Goal: Transaction & Acquisition: Purchase product/service

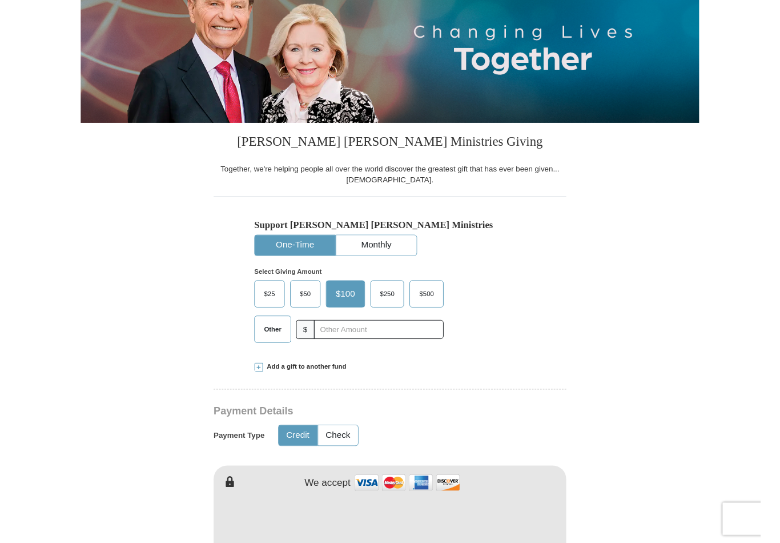
scroll to position [157, 0]
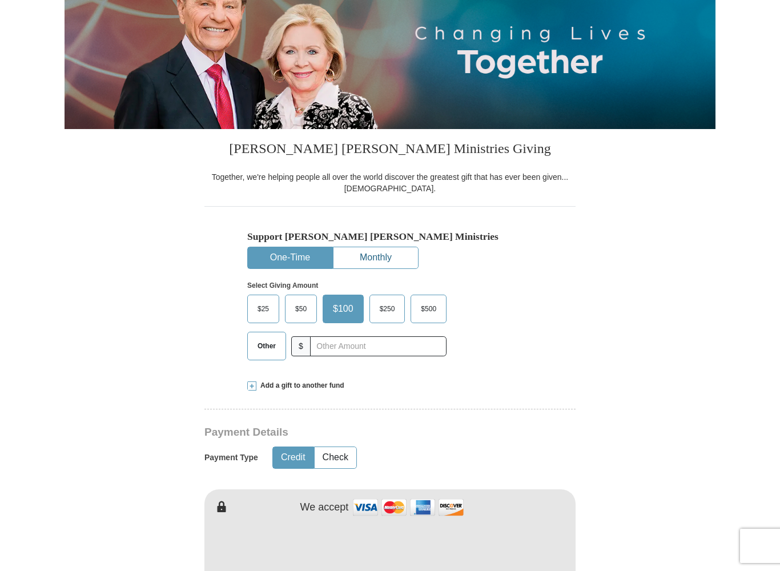
click at [378, 262] on button "Monthly" at bounding box center [376, 257] width 85 height 21
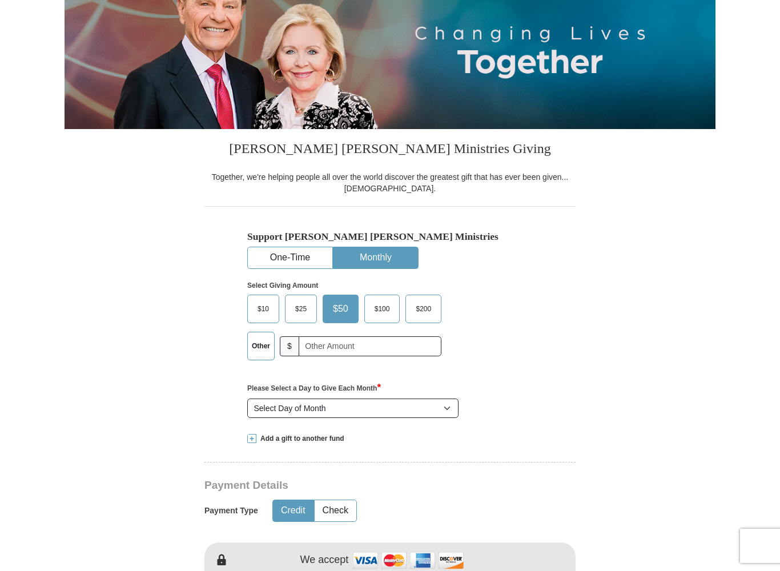
click at [295, 262] on button "One-Time" at bounding box center [290, 257] width 85 height 21
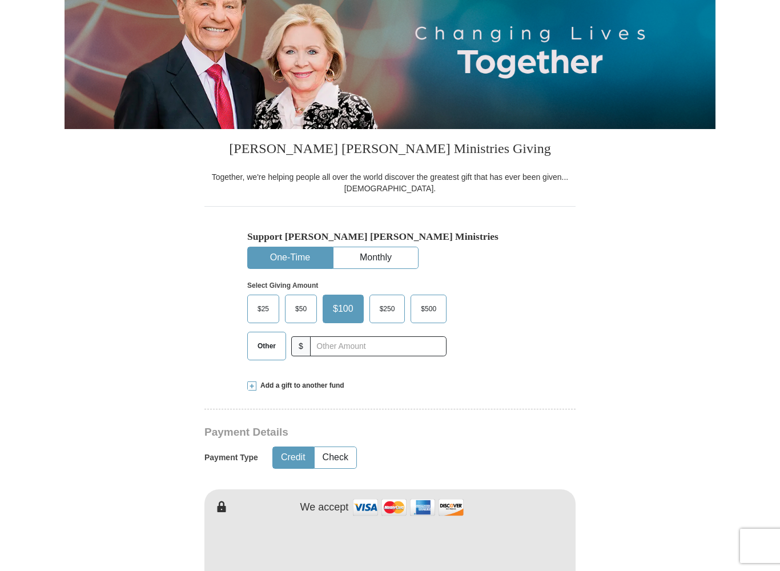
click at [271, 346] on span "Other" at bounding box center [267, 346] width 30 height 17
click at [0, 0] on input "Other" at bounding box center [0, 0] width 0 height 0
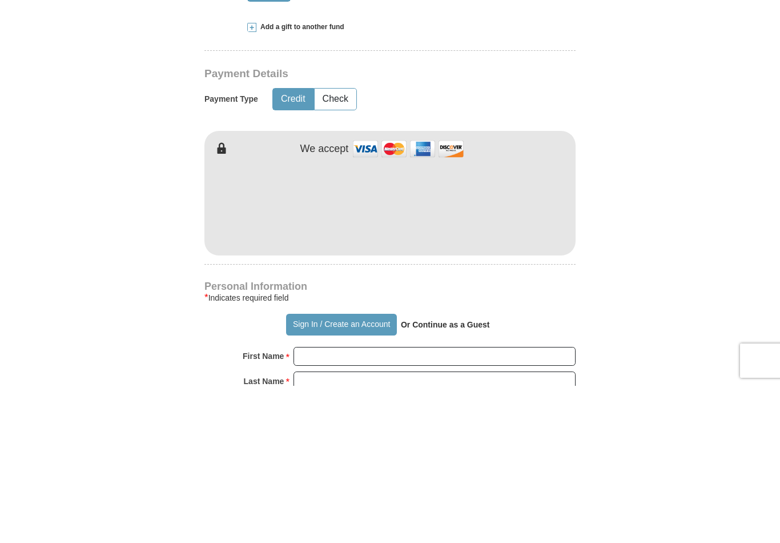
scroll to position [516, 0]
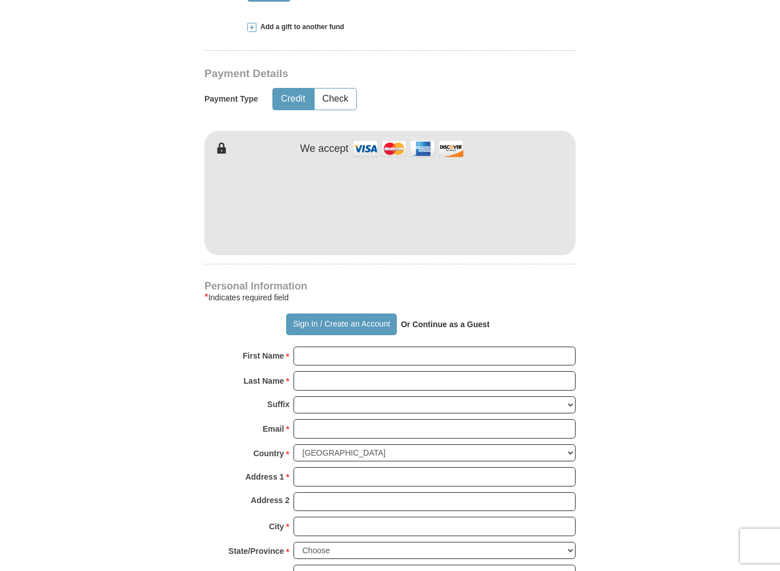
type input "75.00"
click at [748, 492] on body "Sign In Already have an account? Sign in for faster giving. Don't have an accou…" at bounding box center [390, 578] width 780 height 2189
click at [740, 492] on body "Sign In Already have an account? Sign in for faster giving. Don't have an accou…" at bounding box center [390, 578] width 780 height 2189
click at [321, 360] on input "First Name *" at bounding box center [435, 356] width 282 height 19
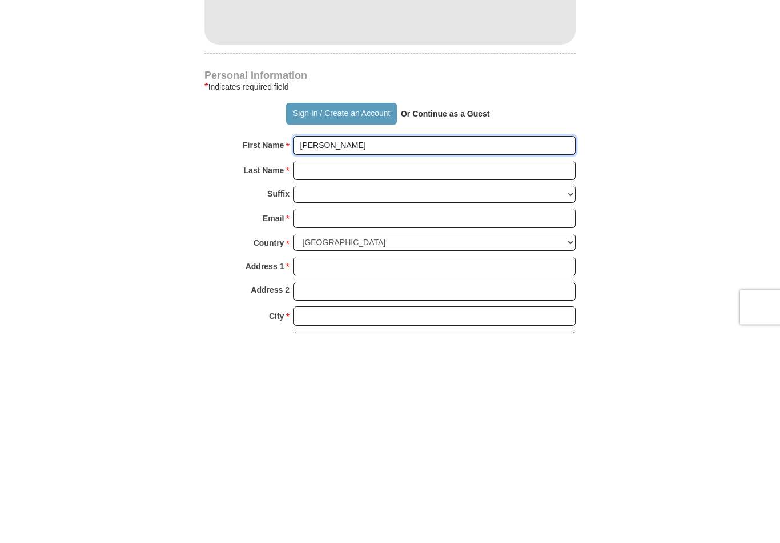
type input "[PERSON_NAME]"
click at [307, 371] on input "Last Name *" at bounding box center [435, 380] width 282 height 19
type input "Primes"
click at [321, 419] on input "Email *" at bounding box center [435, 428] width 282 height 19
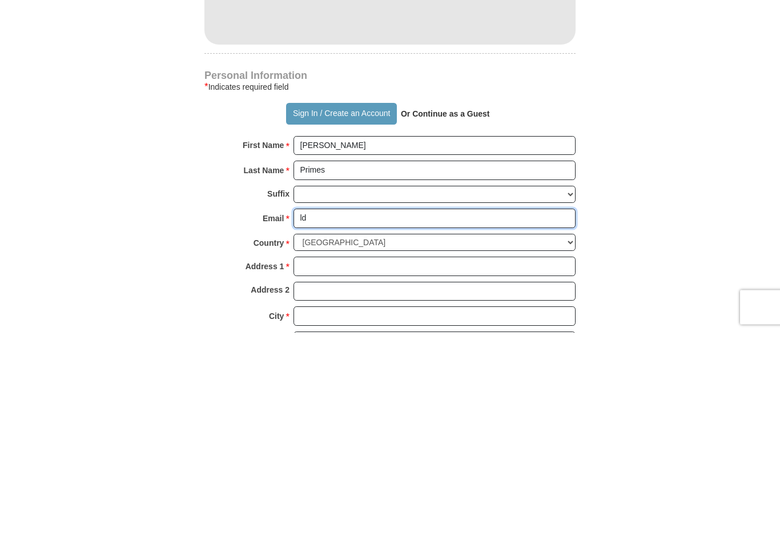
type input "l"
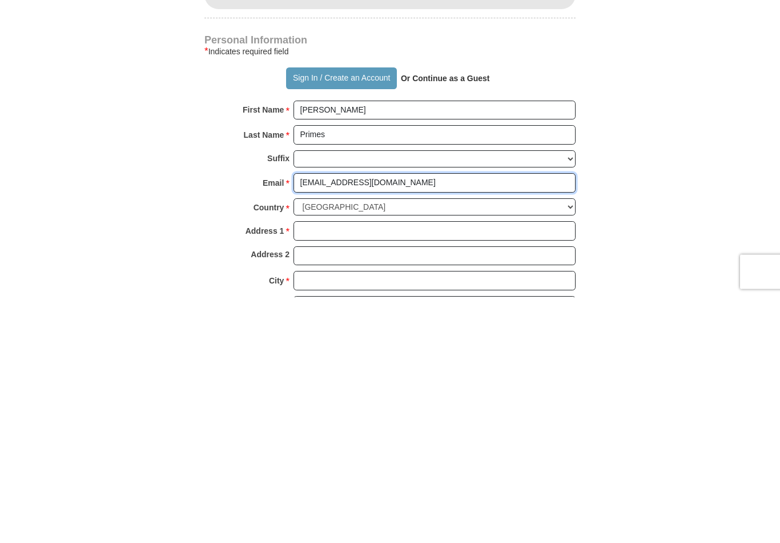
type input "[EMAIL_ADDRESS][DOMAIN_NAME]"
click at [354, 467] on input "Address 1 *" at bounding box center [435, 476] width 282 height 19
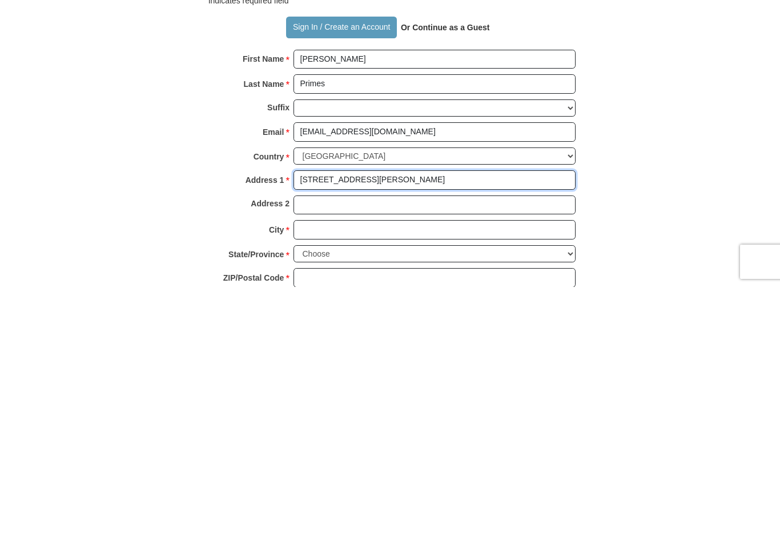
scroll to position [559, 0]
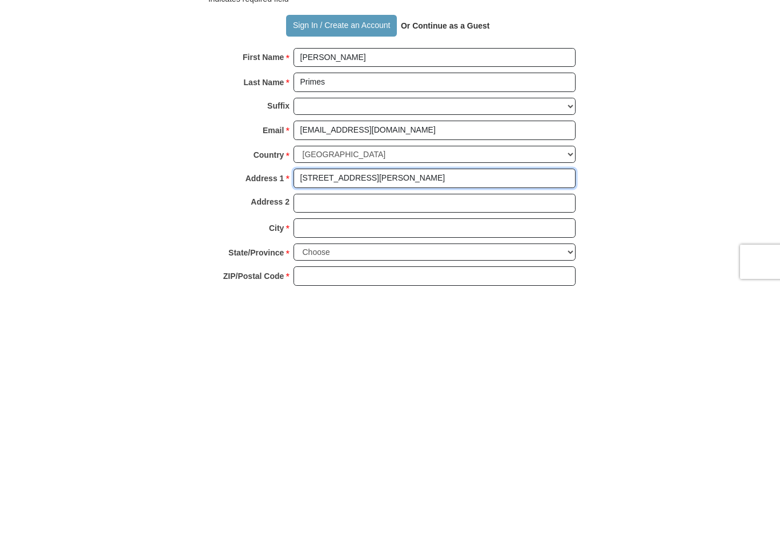
type input "[STREET_ADDRESS][PERSON_NAME]"
click at [366, 474] on input "City *" at bounding box center [435, 483] width 282 height 19
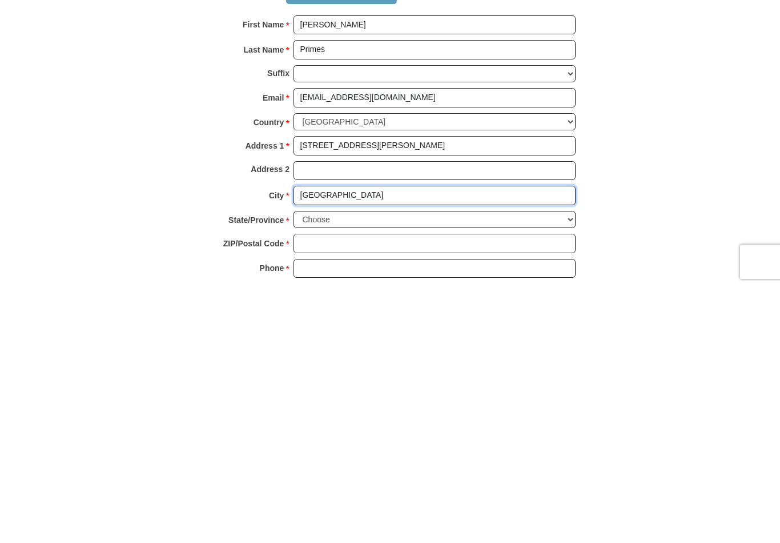
scroll to position [596, 0]
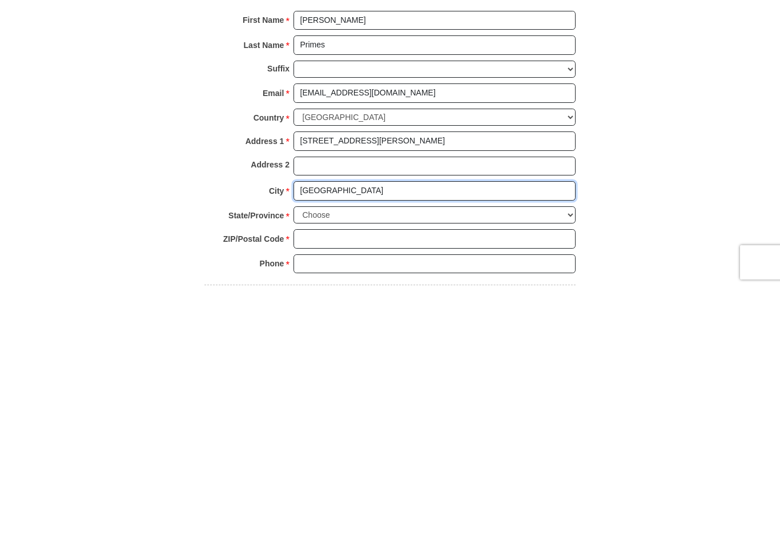
type input "[GEOGRAPHIC_DATA]"
click at [528, 462] on select "Choose [US_STATE] [US_STATE] [US_STATE] [US_STATE] [US_STATE] Armed Forces Amer…" at bounding box center [435, 471] width 282 height 18
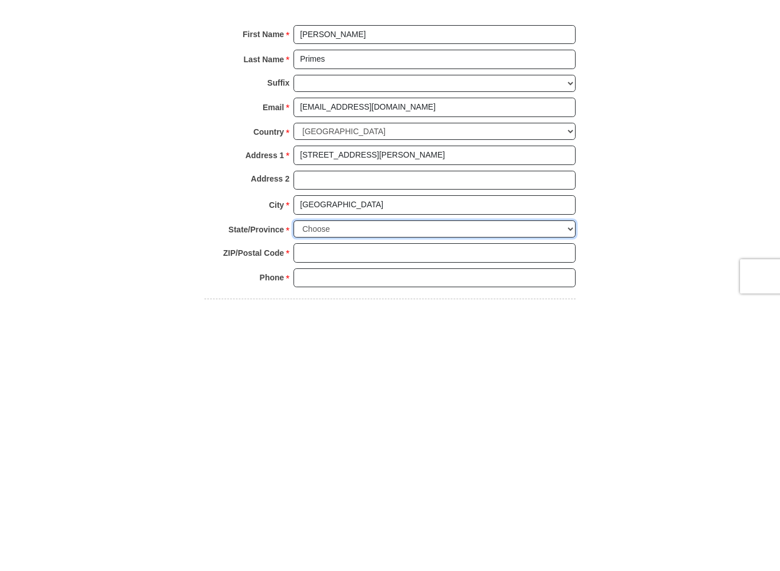
scroll to position [852, 0]
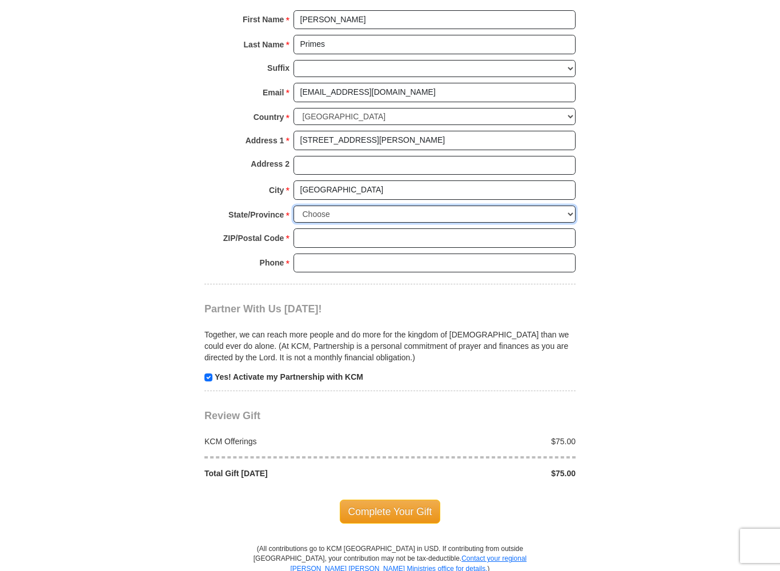
select select "[GEOGRAPHIC_DATA]"
click at [314, 233] on input "ZIP/Postal Code *" at bounding box center [435, 238] width 282 height 19
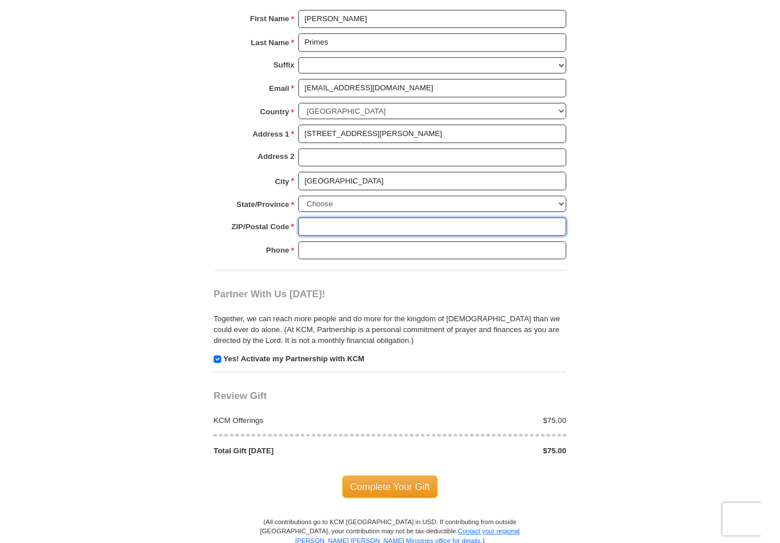
scroll to position [852, 0]
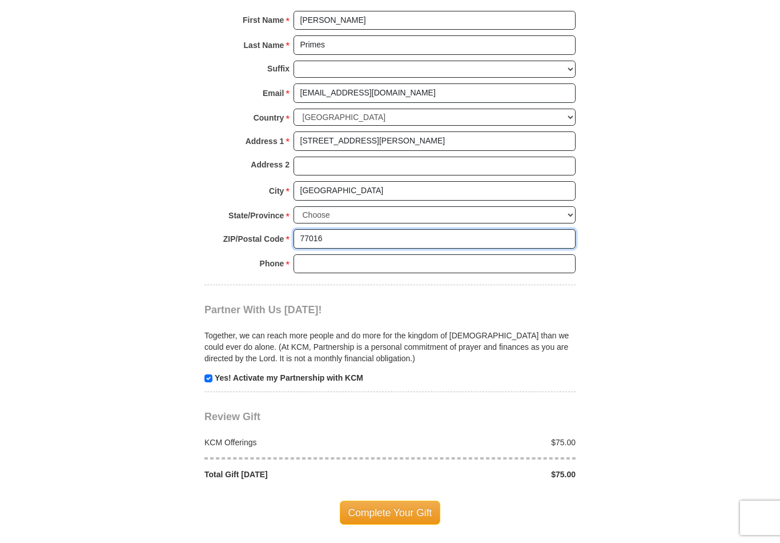
type input "77016"
click at [318, 258] on input "Phone * *" at bounding box center [435, 263] width 282 height 19
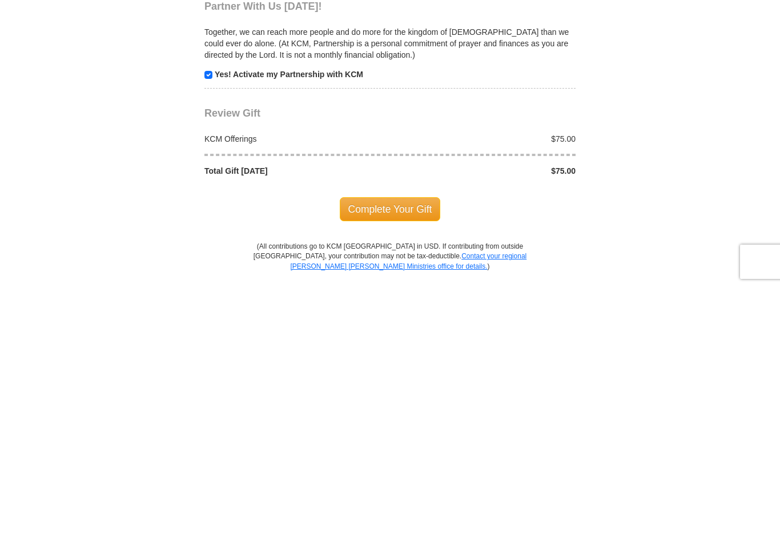
scroll to position [900, 0]
type input "7133151604"
click at [394, 452] on span "Complete Your Gift" at bounding box center [390, 464] width 101 height 24
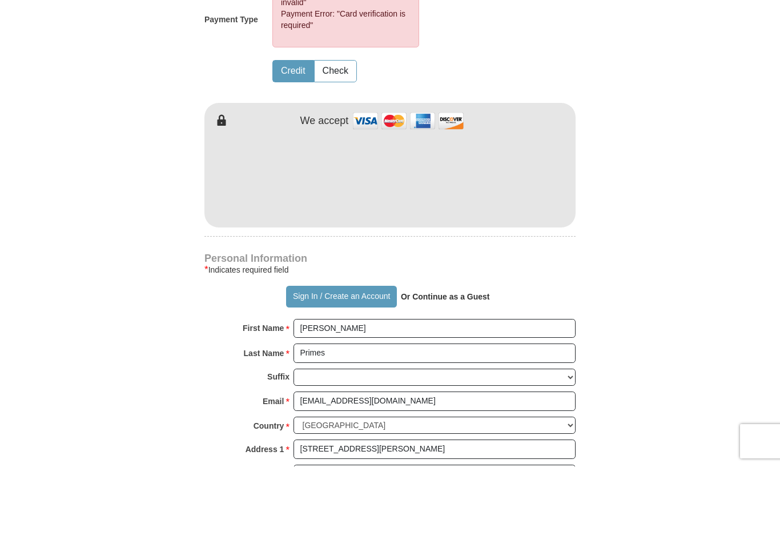
scroll to position [647, 0]
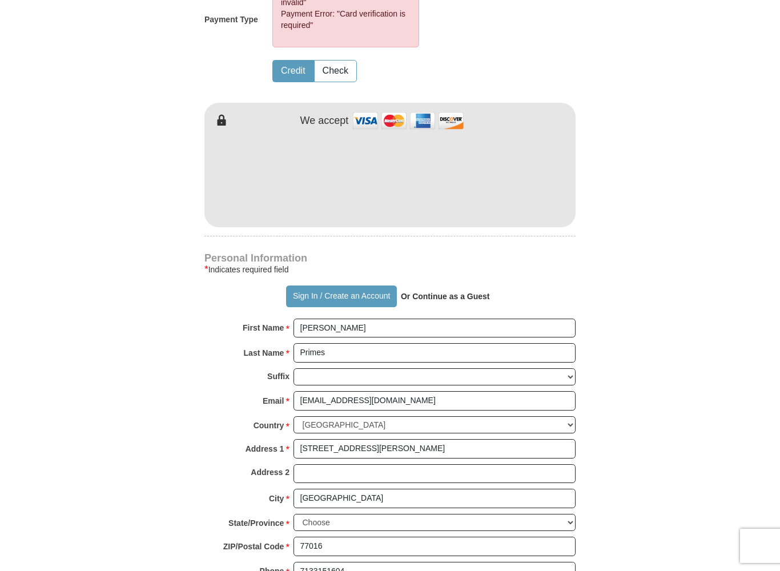
click at [331, 211] on iframe at bounding box center [390, 175] width 371 height 97
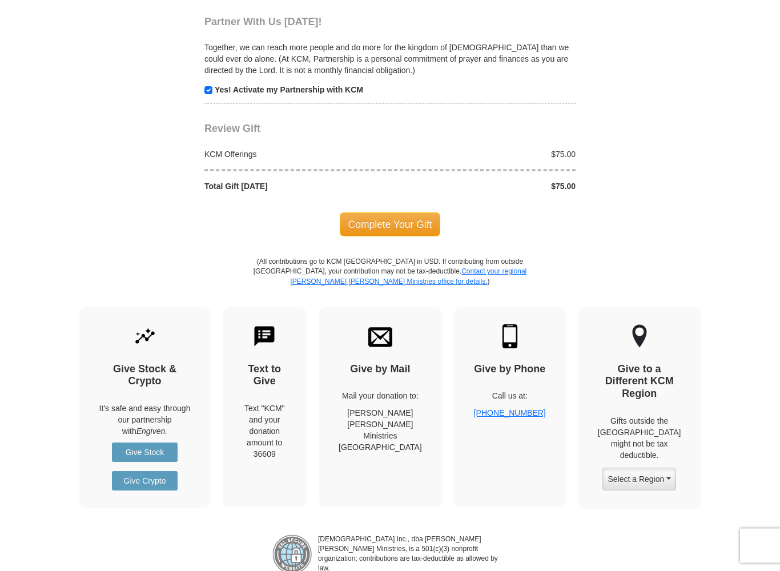
scroll to position [1243, 0]
click at [388, 221] on span "Complete Your Gift" at bounding box center [390, 225] width 101 height 24
